Goal: Task Accomplishment & Management: Complete application form

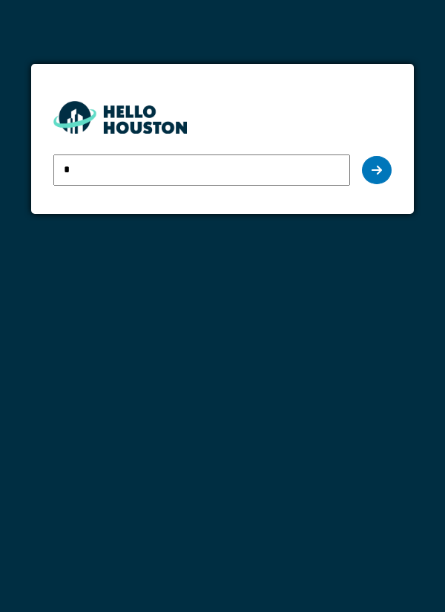
type input "**********"
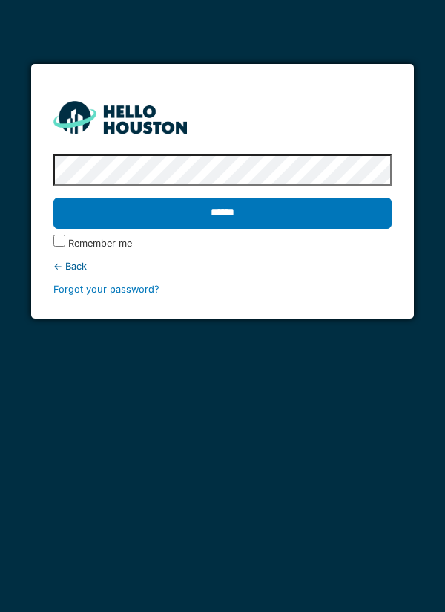
click at [250, 219] on input "******" at bounding box center [222, 212] width 339 height 31
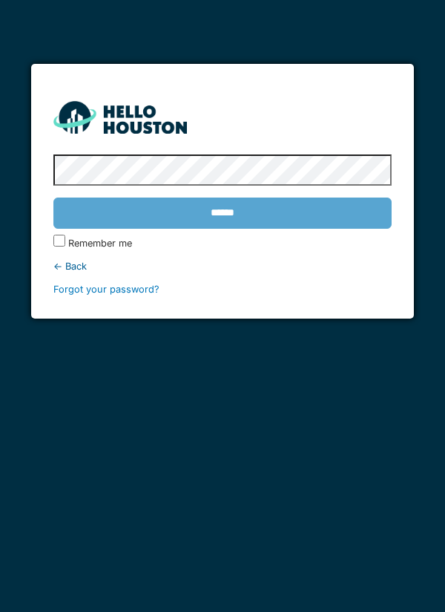
click at [248, 209] on div "******" at bounding box center [222, 213] width 339 height 43
click at [71, 243] on label "Remember me" at bounding box center [100, 243] width 64 height 14
click at [267, 202] on div "******" at bounding box center [222, 213] width 339 height 43
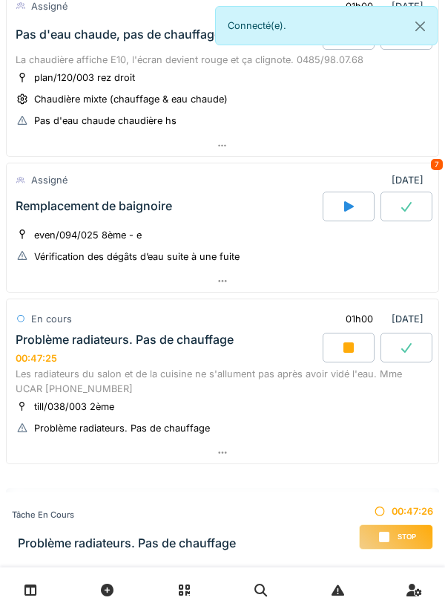
scroll to position [635, 0]
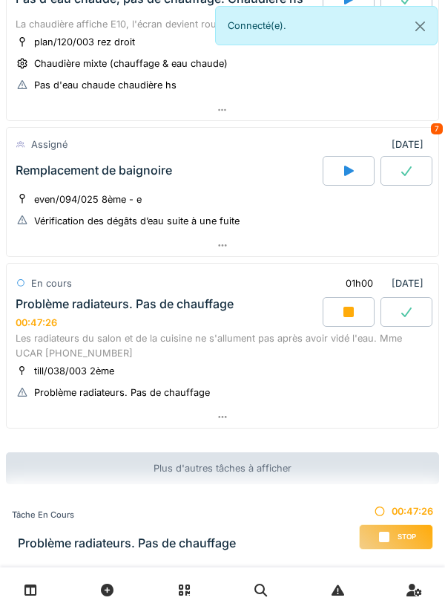
click at [206, 388] on div "Problème radiateurs. Pas de chauffage" at bounding box center [122, 392] width 176 height 14
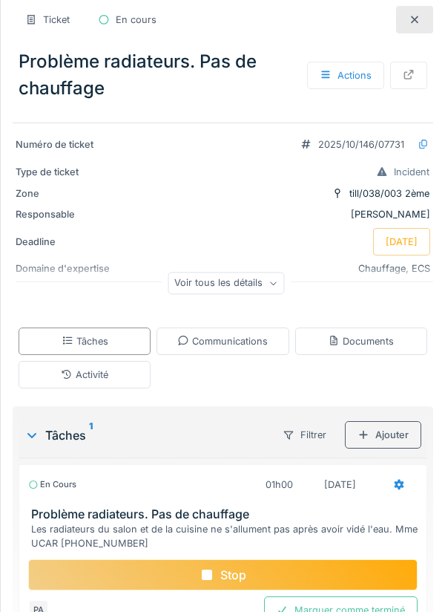
scroll to position [94, 0]
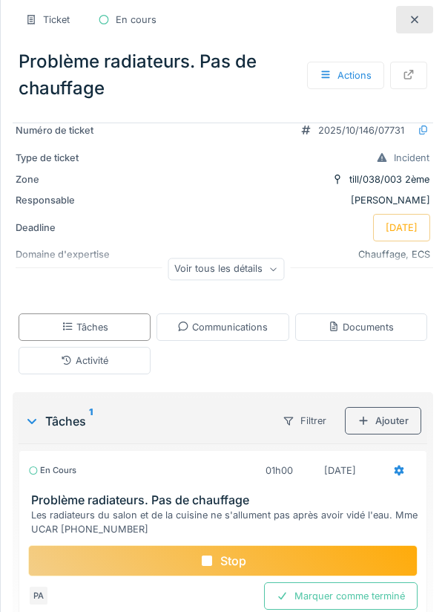
click at [261, 333] on div "Communications" at bounding box center [222, 327] width 91 height 14
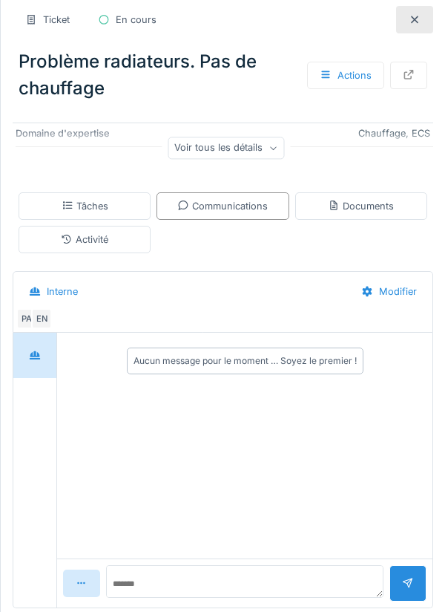
scroll to position [219, 0]
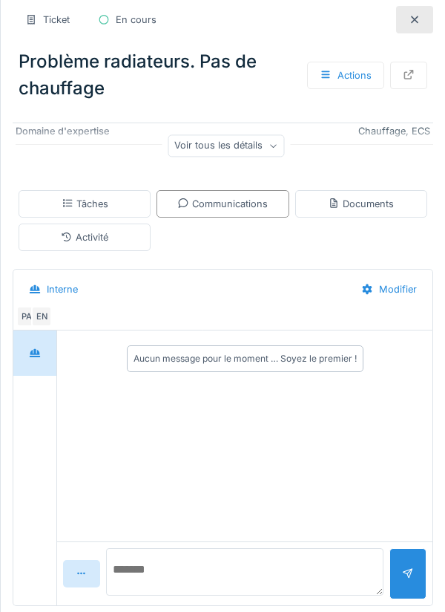
click at [206, 583] on textarea at bounding box center [245, 572] width 278 height 48
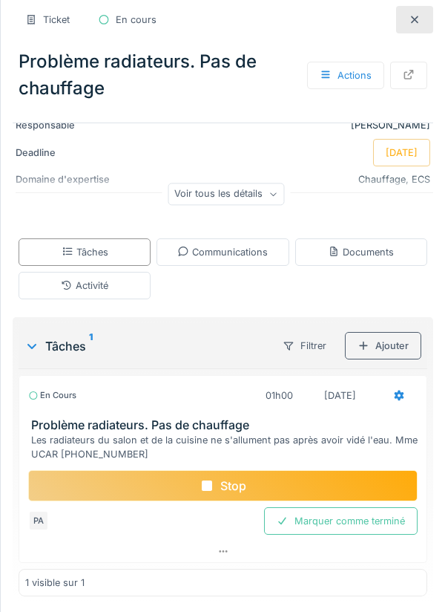
click at [258, 265] on div "Communications" at bounding box center [223, 251] width 132 height 27
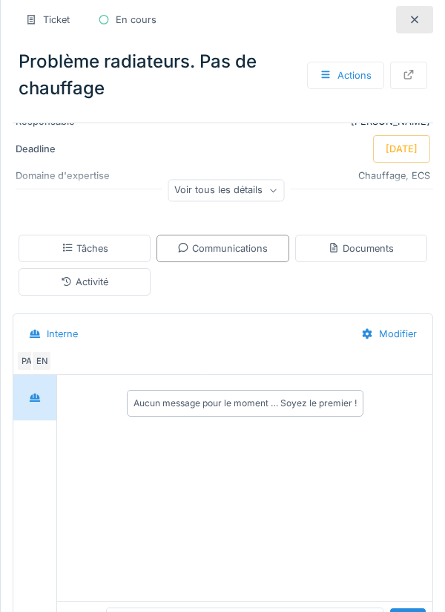
scroll to position [219, 0]
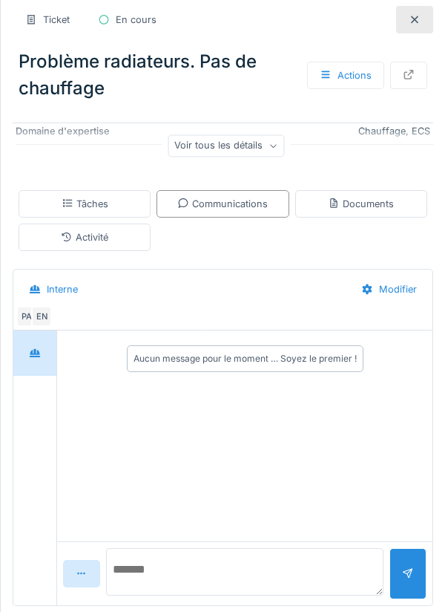
click at [261, 576] on textarea at bounding box center [245, 572] width 278 height 48
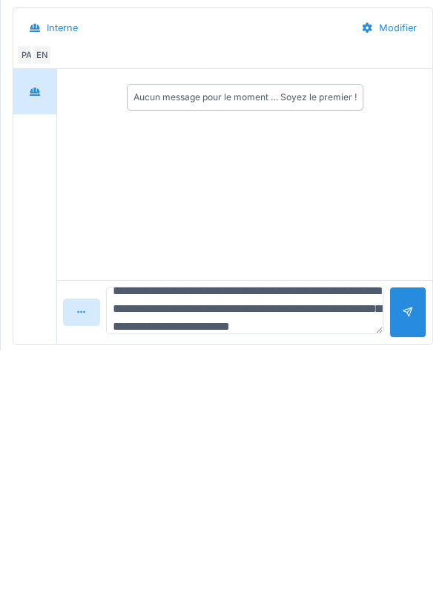
scroll to position [35, 0]
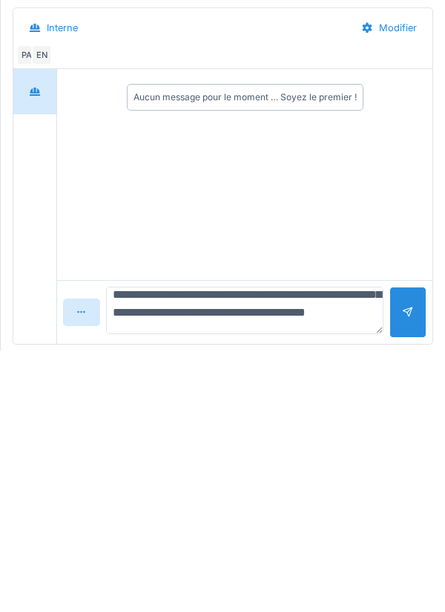
type textarea "**********"
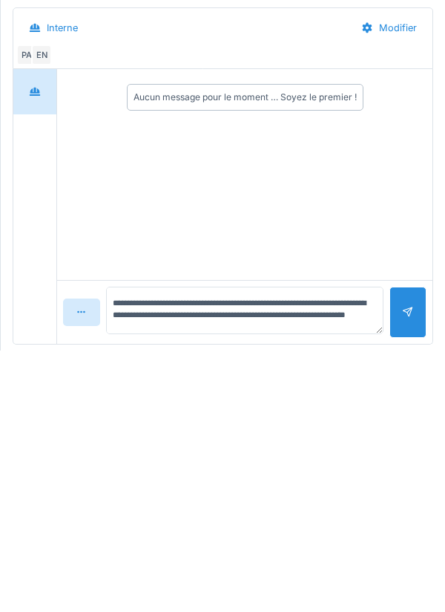
click at [405, 569] on div at bounding box center [408, 573] width 12 height 14
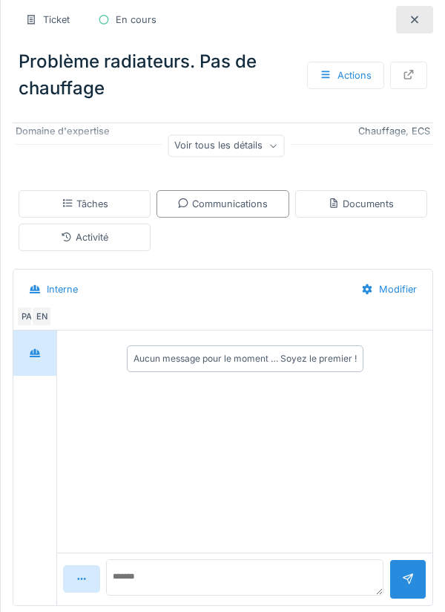
scroll to position [0, 0]
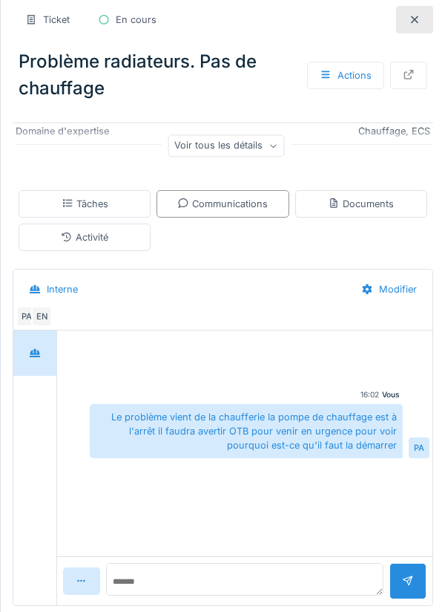
click at [136, 209] on div "Tâches" at bounding box center [85, 203] width 132 height 27
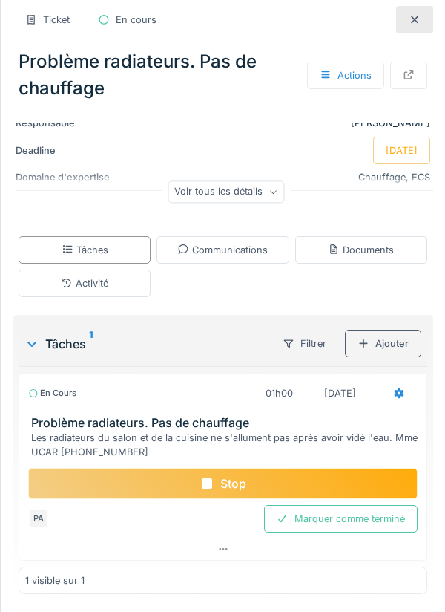
scroll to position [173, 0]
click at [341, 520] on div "Marquer comme terminé" at bounding box center [341, 518] width 154 height 27
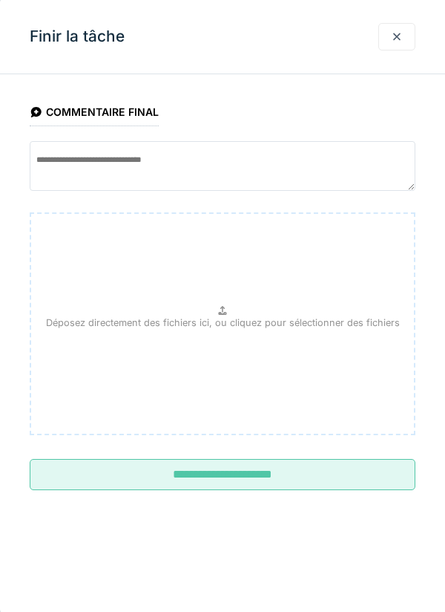
click at [304, 468] on input "**********" at bounding box center [223, 474] width 386 height 31
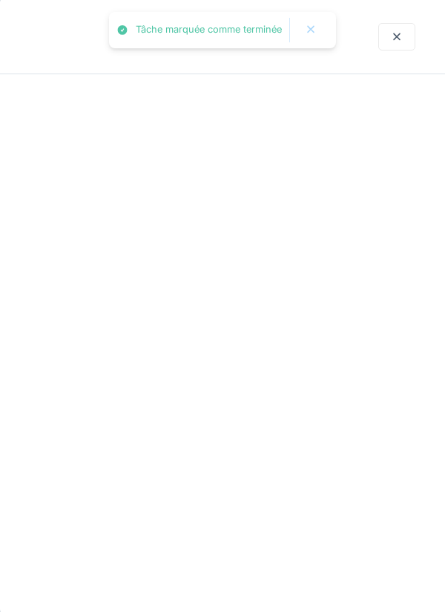
scroll to position [126, 0]
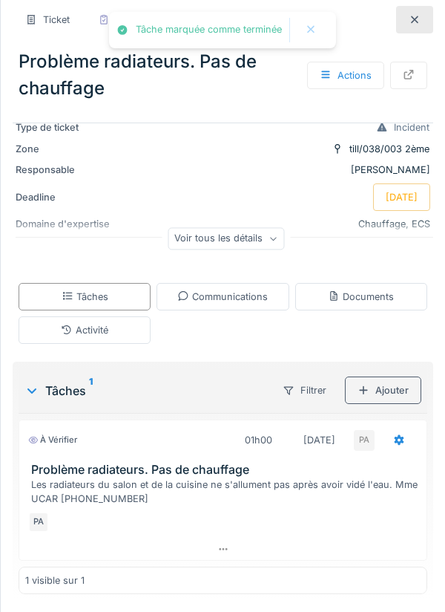
click at [124, 292] on div "Tâches" at bounding box center [85, 296] width 132 height 27
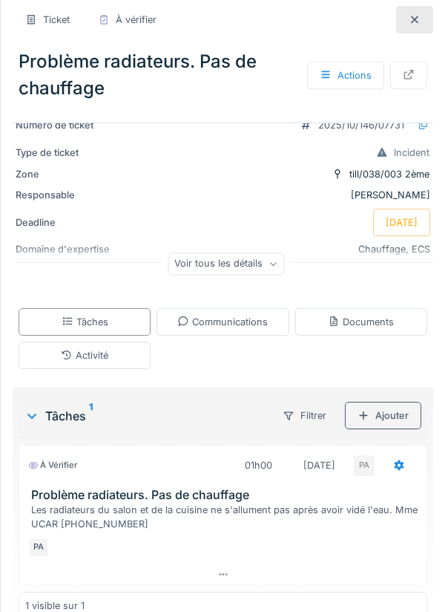
scroll to position [126, 0]
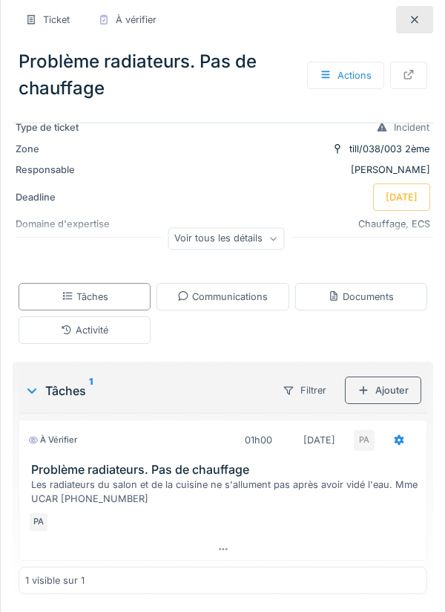
click at [130, 324] on div "Activité" at bounding box center [85, 329] width 132 height 27
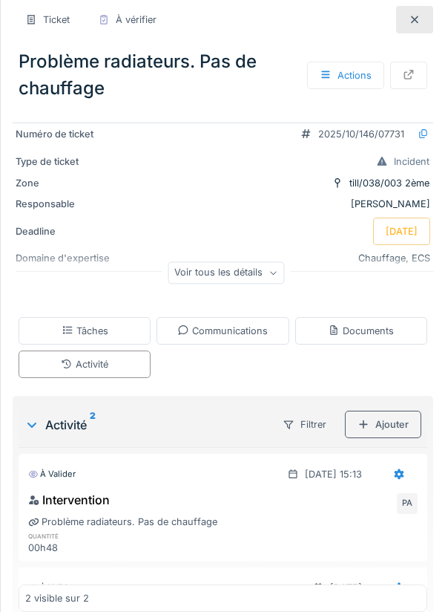
scroll to position [0, 0]
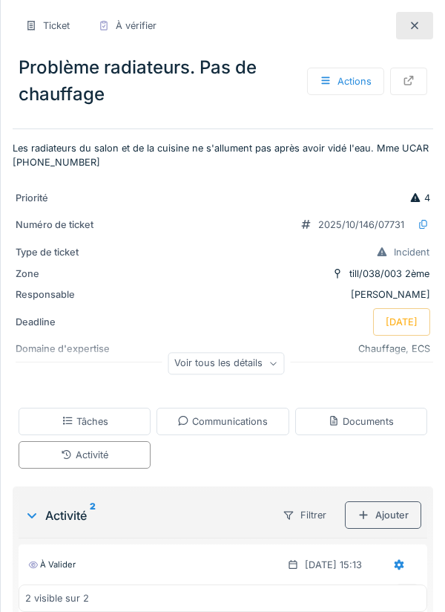
click at [353, 85] on div "Actions" at bounding box center [345, 81] width 77 height 27
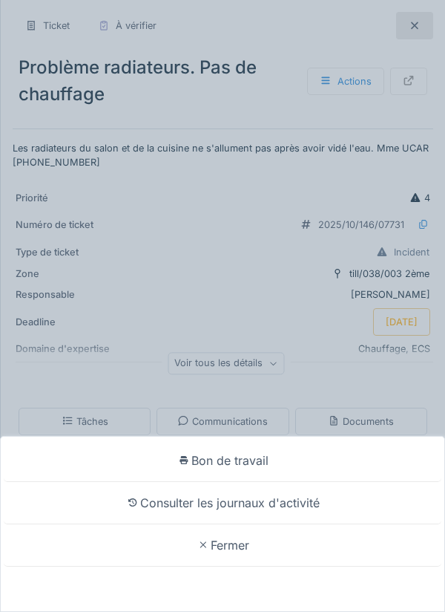
click at [315, 340] on div "Bon de travail Consulter les journaux d'activité Fermer" at bounding box center [222, 306] width 445 height 612
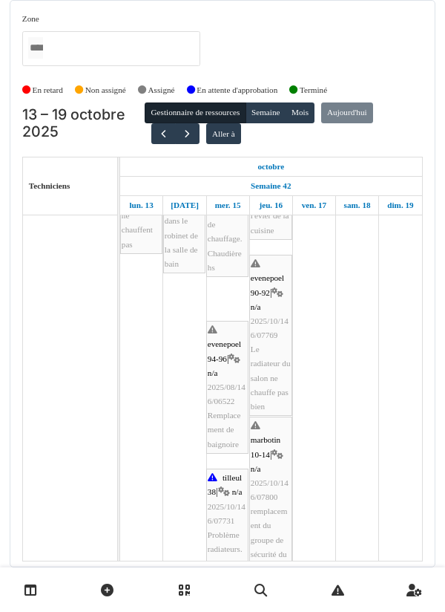
scroll to position [56, 0]
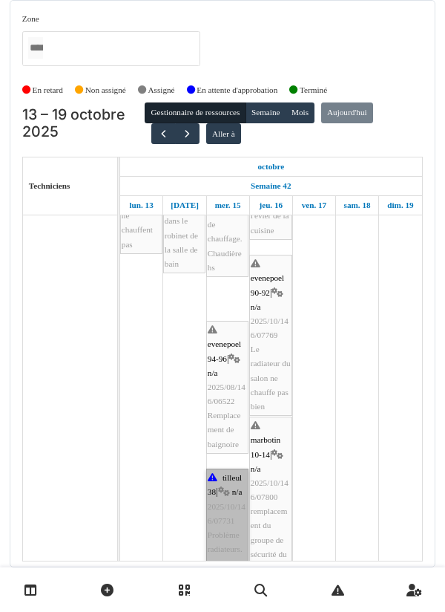
click at [229, 344] on link "tilleul 38 | n/a 2025/10/146/07731 Problème radiateurs. Pas de chauffage" at bounding box center [227, 527] width 42 height 119
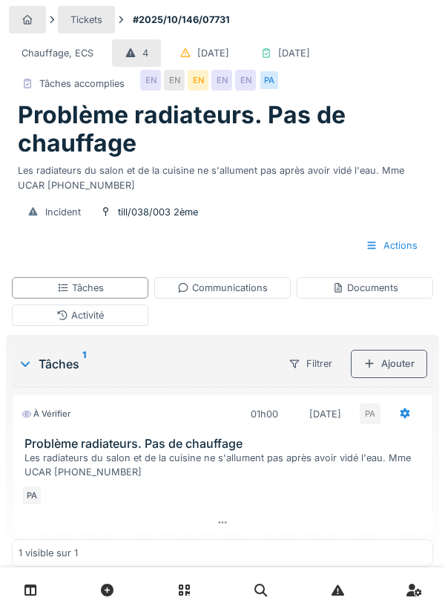
click at [183, 91] on div "EN" at bounding box center [174, 80] width 21 height 21
